Goal: Communication & Community: Ask a question

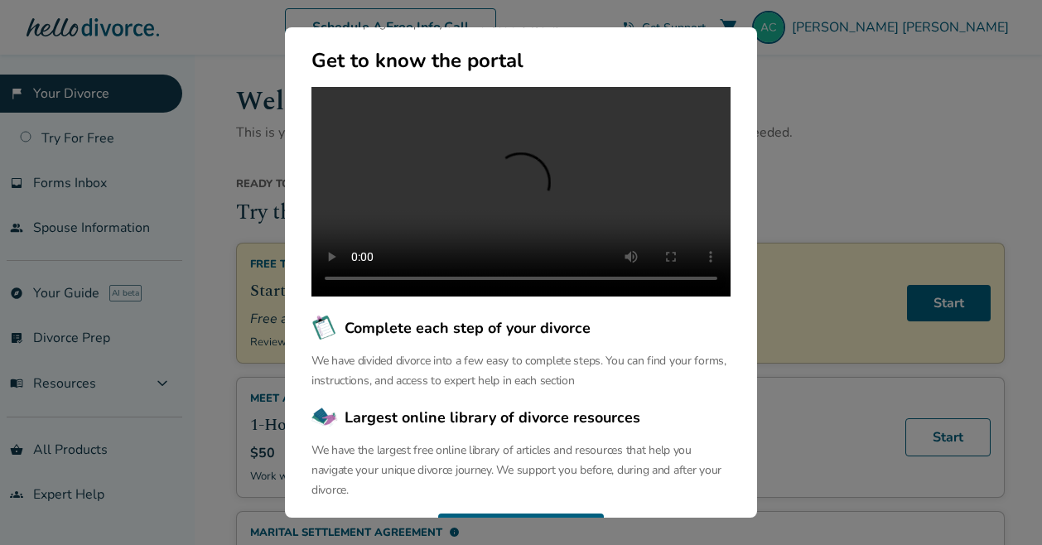
scroll to position [196, 0]
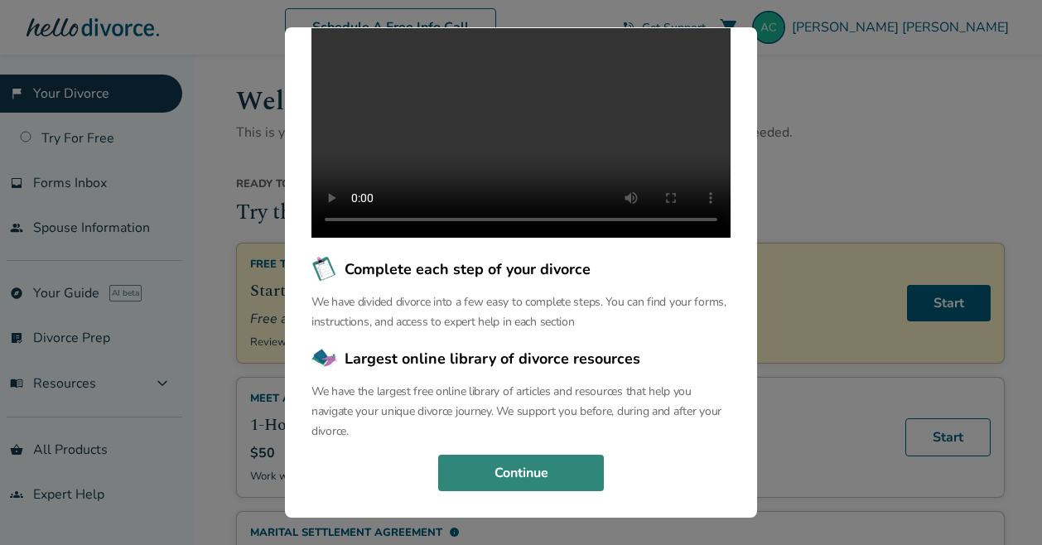
click at [519, 470] on button "Continue" at bounding box center [521, 473] width 166 height 36
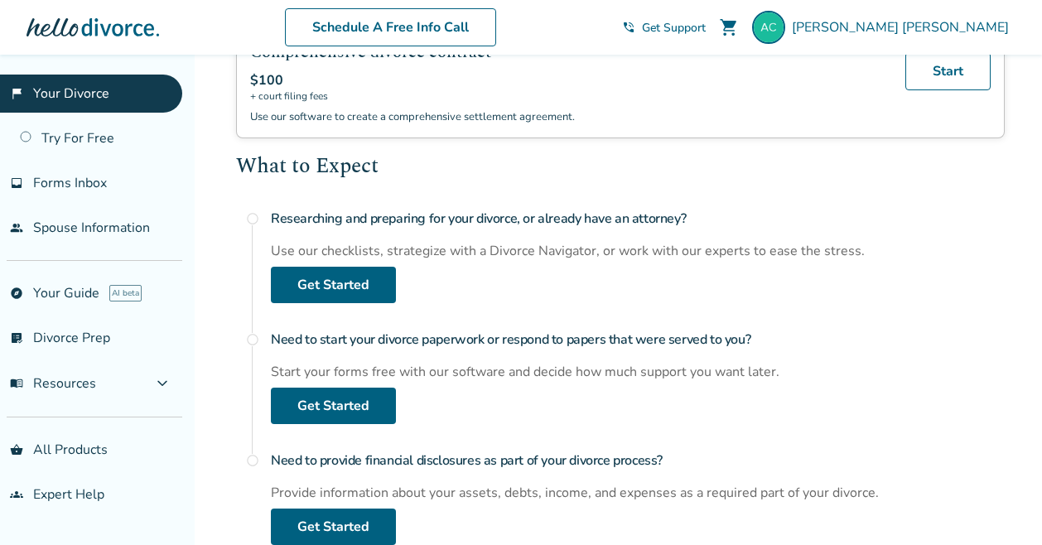
scroll to position [510, 0]
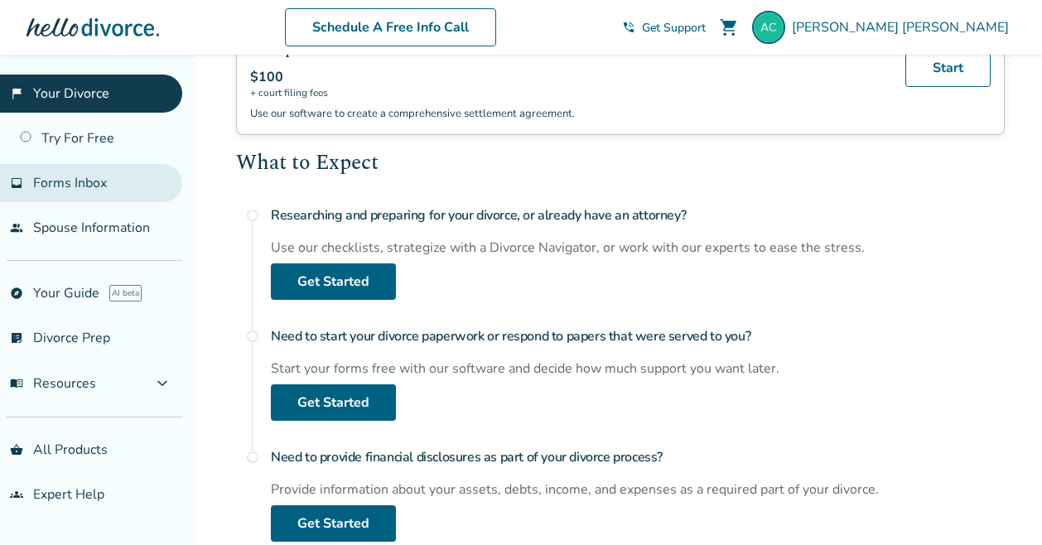
click at [104, 181] on span "Forms Inbox" at bounding box center [70, 183] width 74 height 18
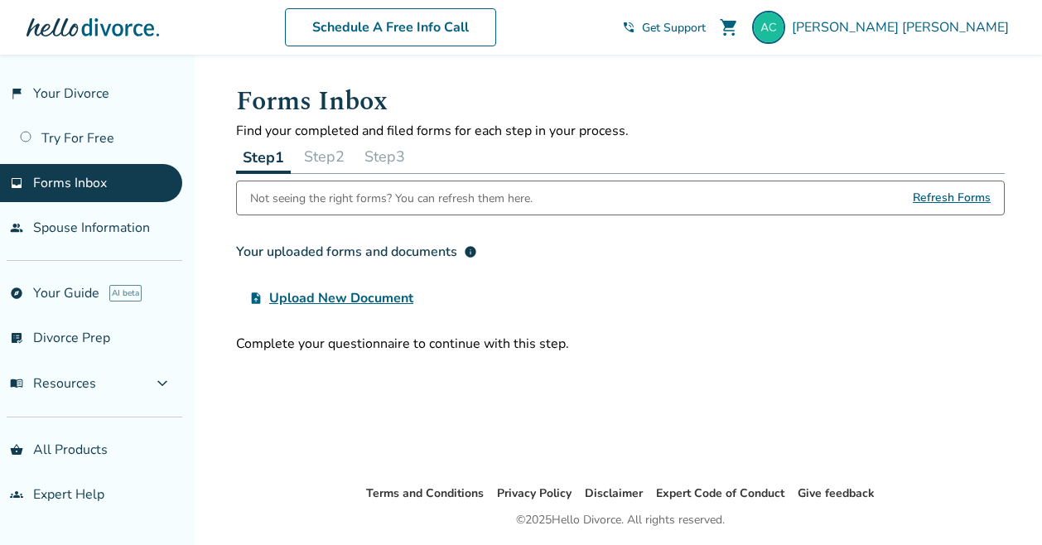
click at [957, 199] on span "Refresh Forms" at bounding box center [952, 197] width 78 height 33
click at [94, 89] on link "flag_2 Your Divorce" at bounding box center [91, 94] width 182 height 38
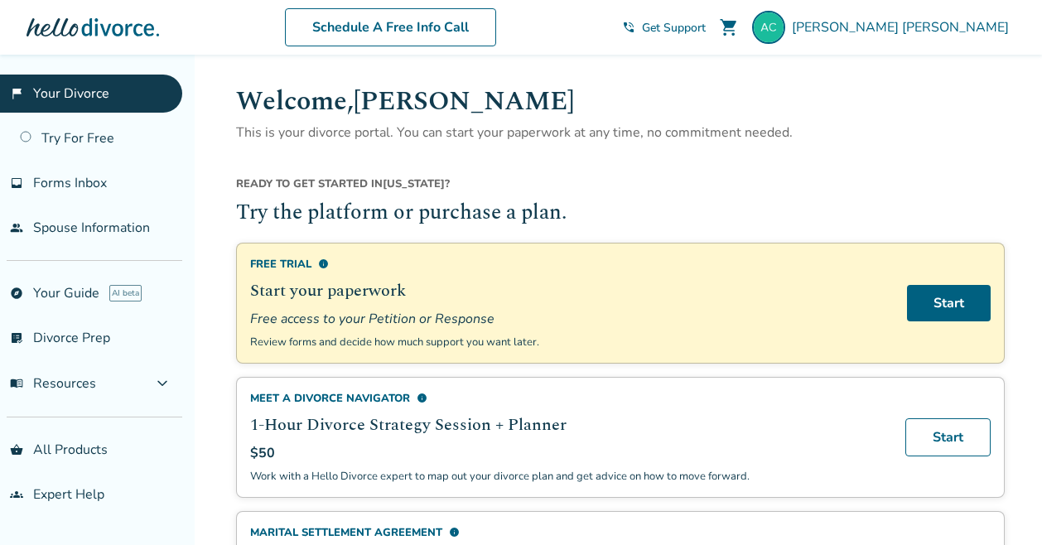
click at [706, 23] on span "Get Support" at bounding box center [674, 28] width 64 height 16
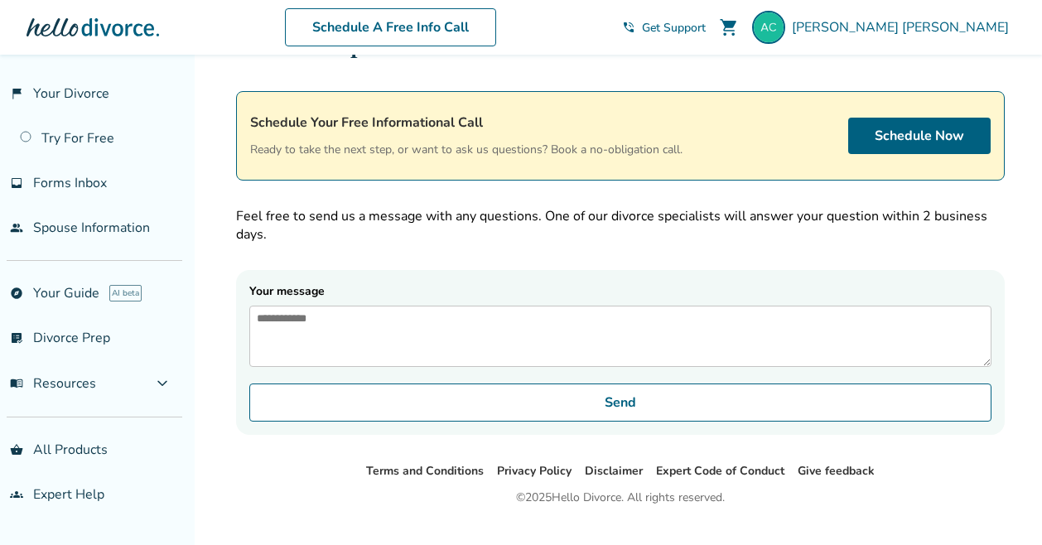
scroll to position [89, 0]
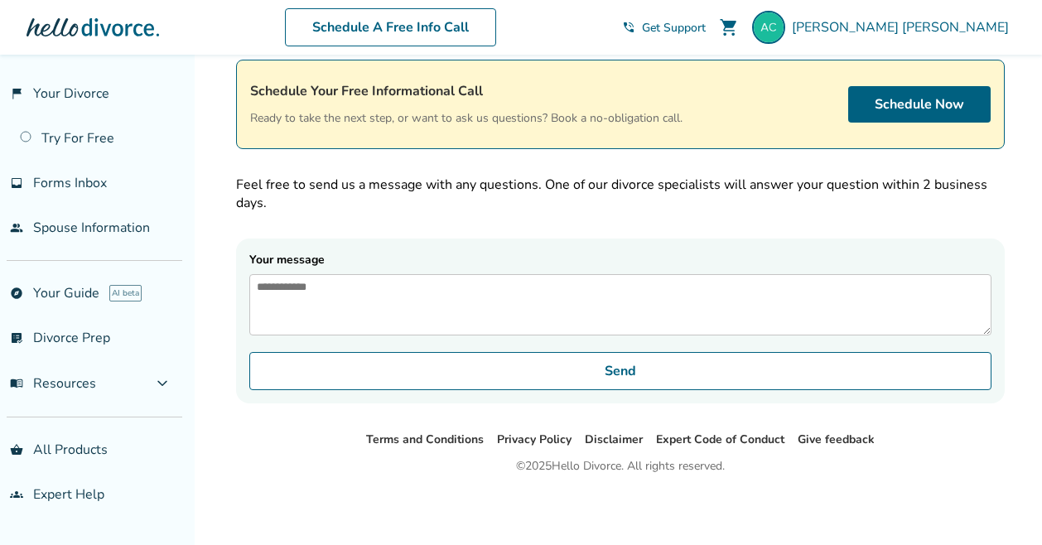
click at [383, 287] on textarea "Your message" at bounding box center [620, 304] width 742 height 61
paste textarea "**********"
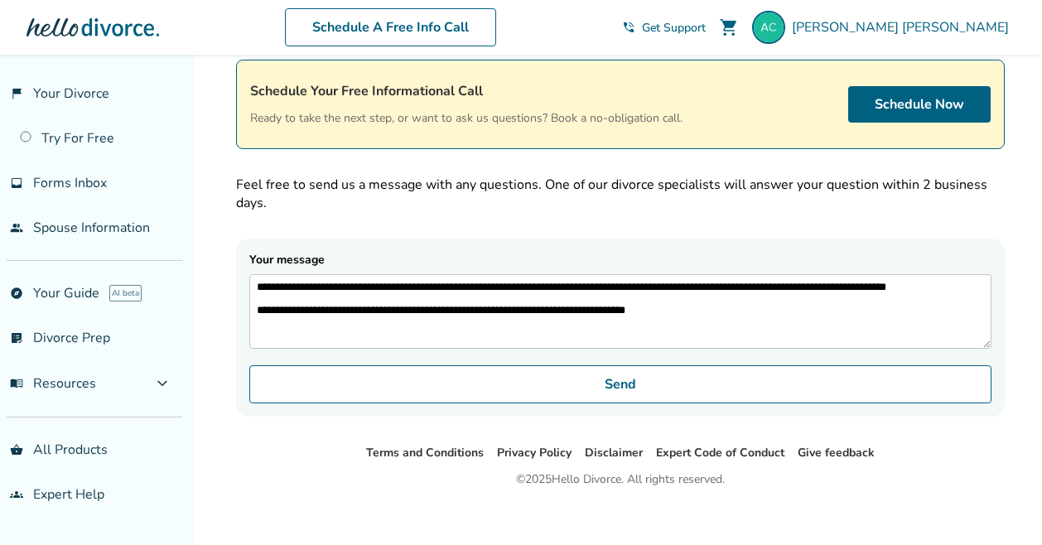
scroll to position [23, 0]
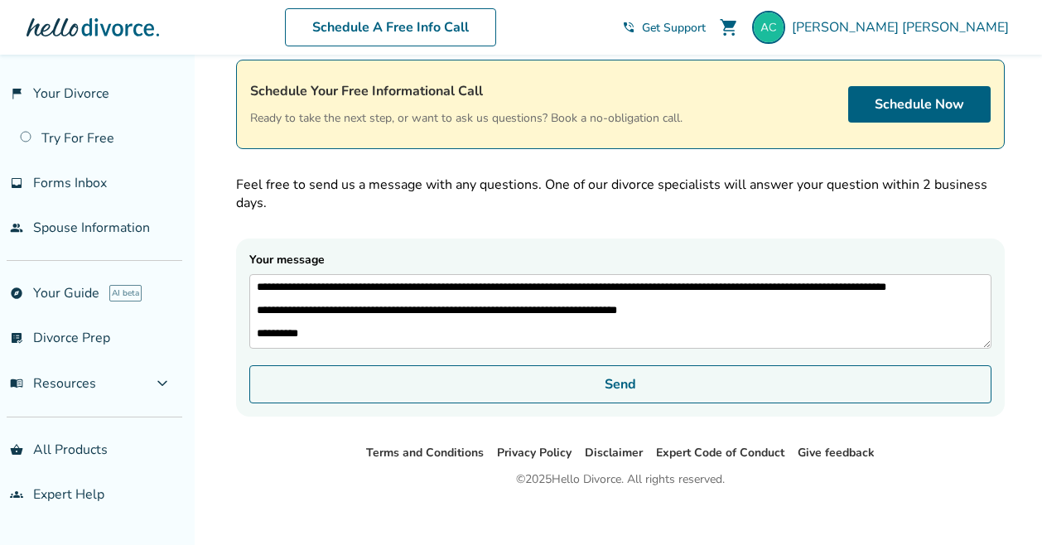
type textarea "**********"
click at [482, 377] on button "Send" at bounding box center [620, 384] width 742 height 38
